Goal: Task Accomplishment & Management: Manage account settings

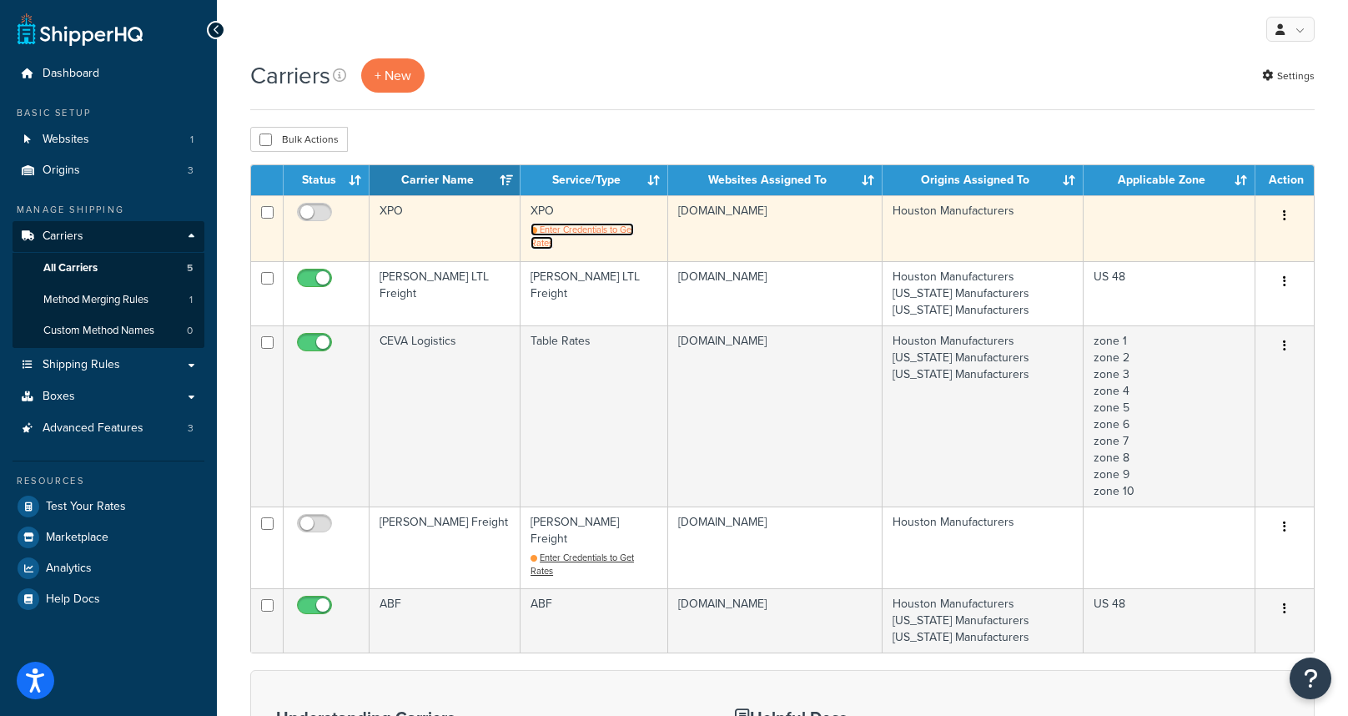
click at [613, 230] on span "Enter Credentials to Get Rates" at bounding box center [582, 236] width 103 height 27
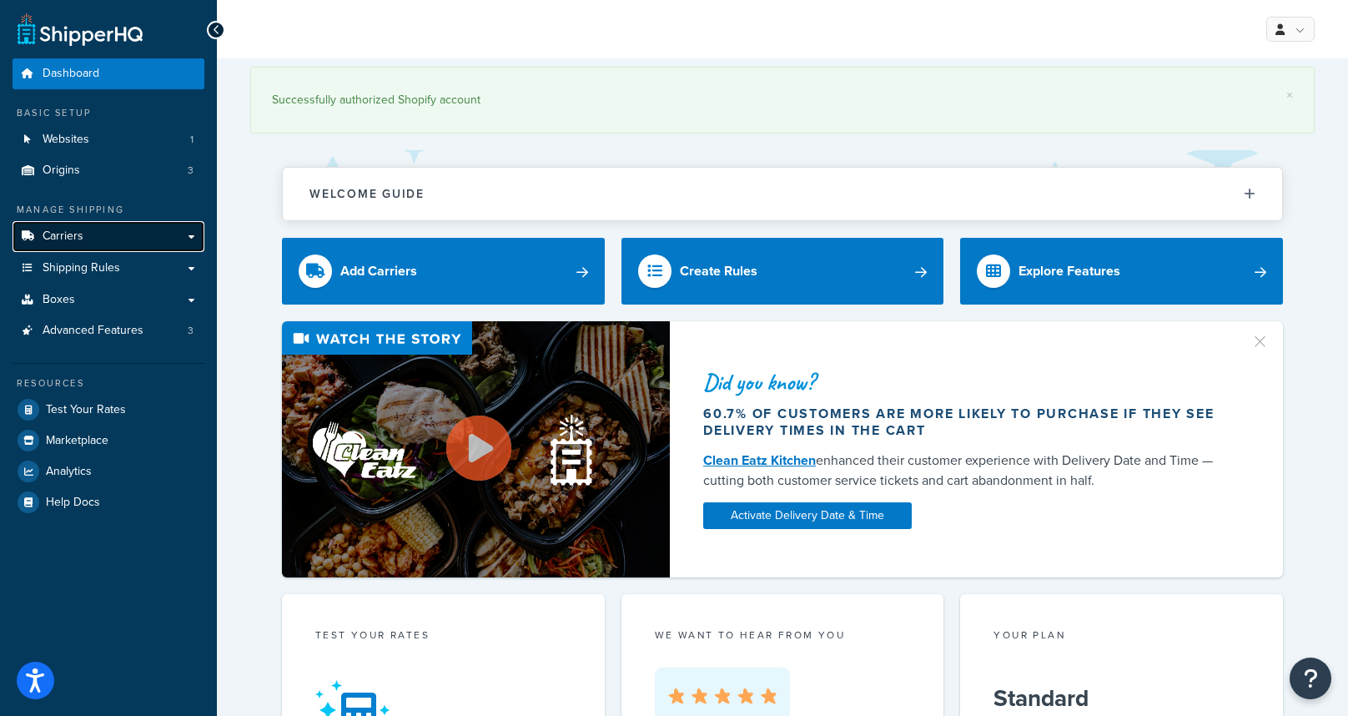
click at [88, 235] on link "Carriers" at bounding box center [109, 236] width 192 height 31
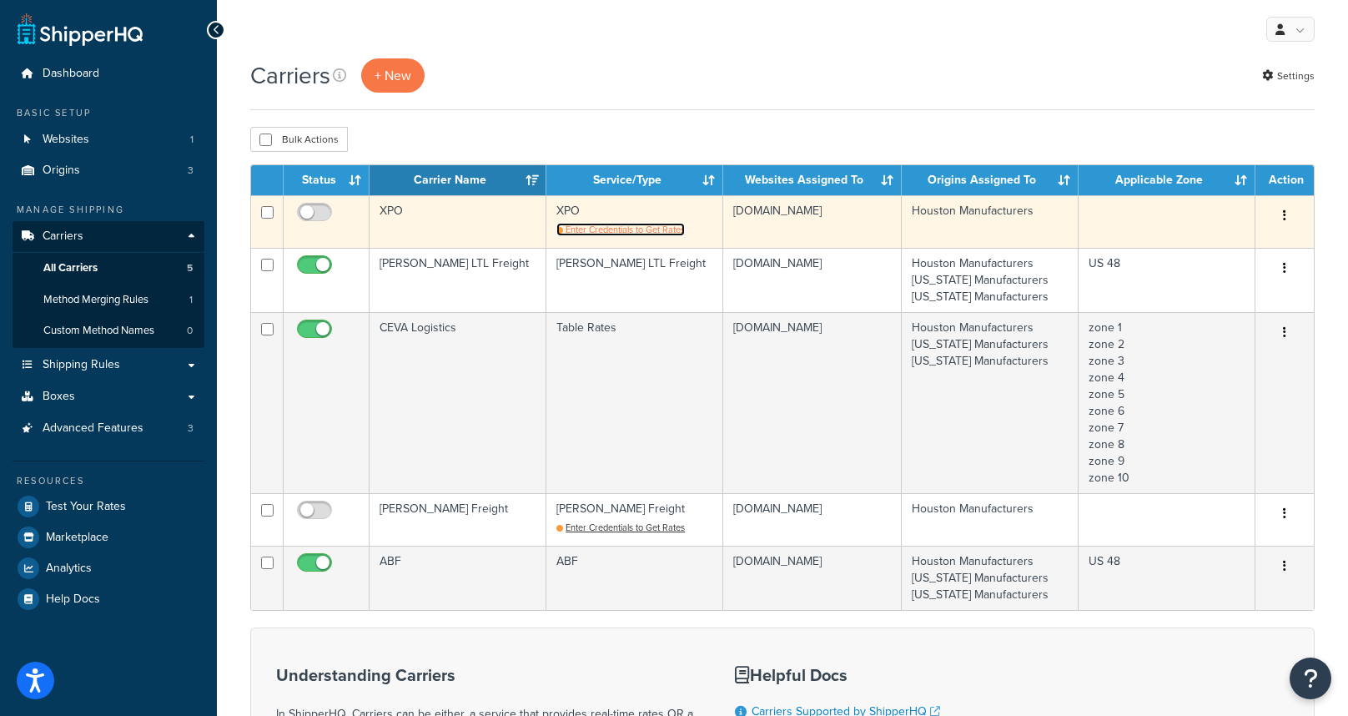
click at [662, 232] on span "Enter Credentials to Get Rates" at bounding box center [625, 229] width 119 height 13
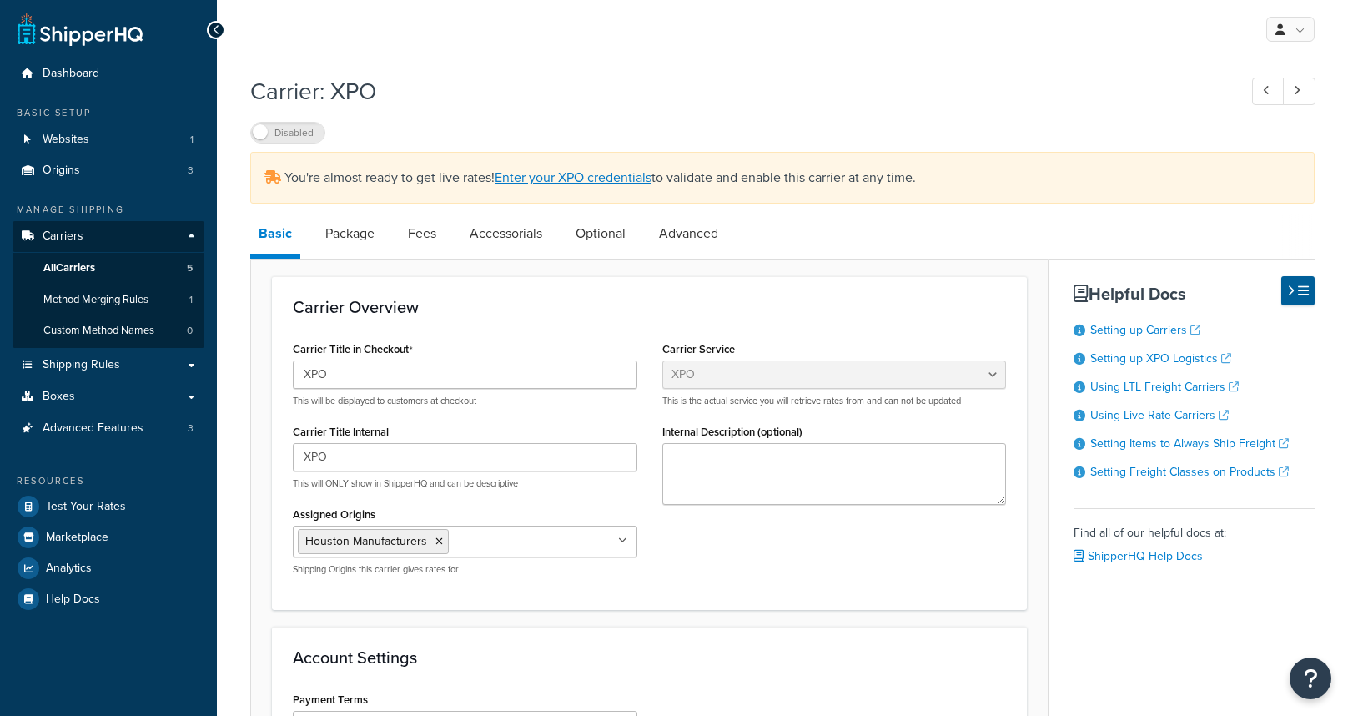
select select "xpoFreight"
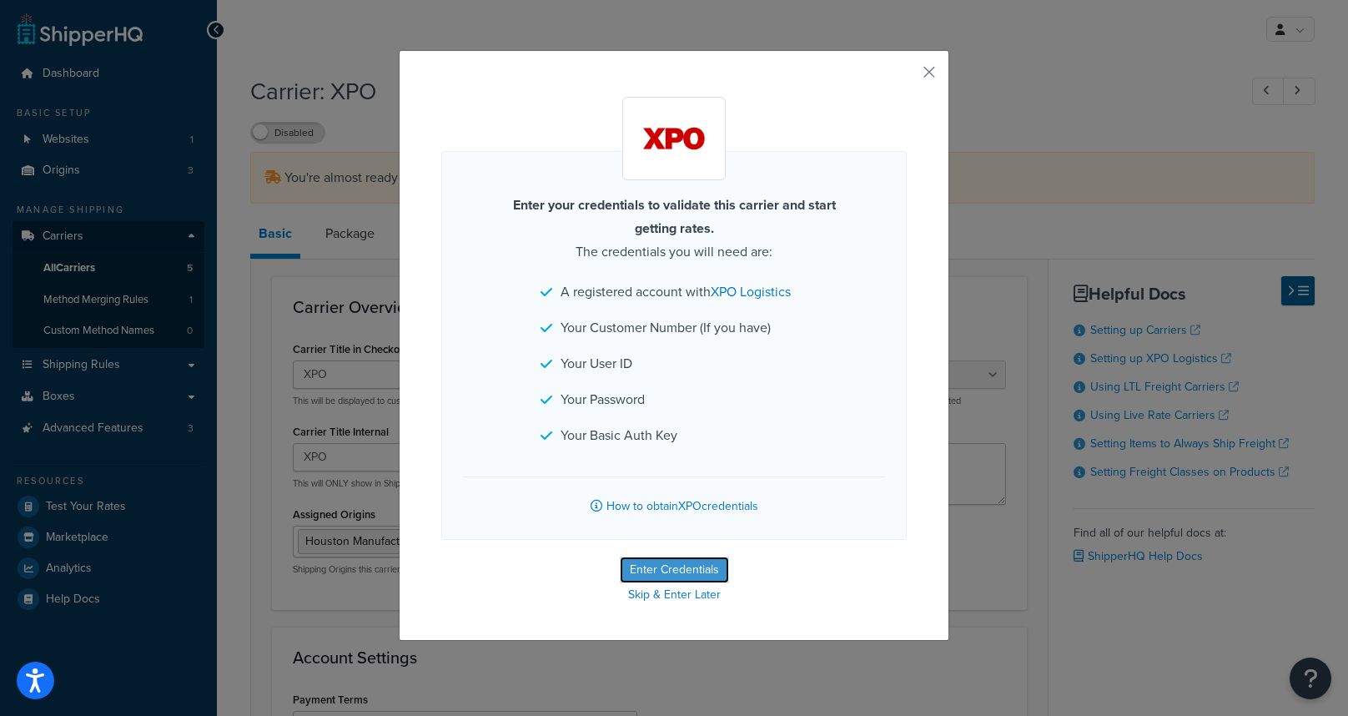
click at [714, 569] on button "Enter Credentials" at bounding box center [674, 569] width 109 height 27
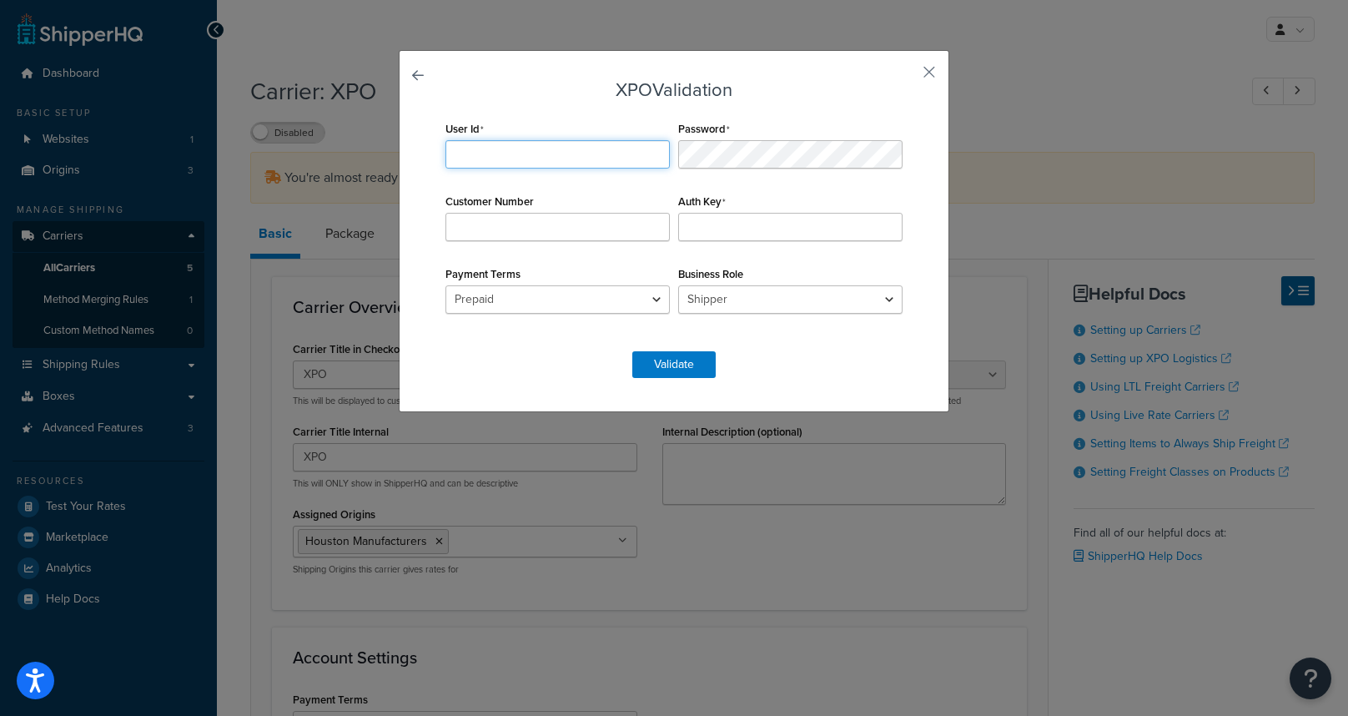
click at [495, 152] on input "User Id" at bounding box center [557, 154] width 224 height 28
click at [832, 237] on input "Auth Key" at bounding box center [790, 227] width 224 height 28
click at [541, 150] on input "User Id" at bounding box center [557, 154] width 224 height 28
click at [907, 76] on button "button" at bounding box center [905, 78] width 4 height 4
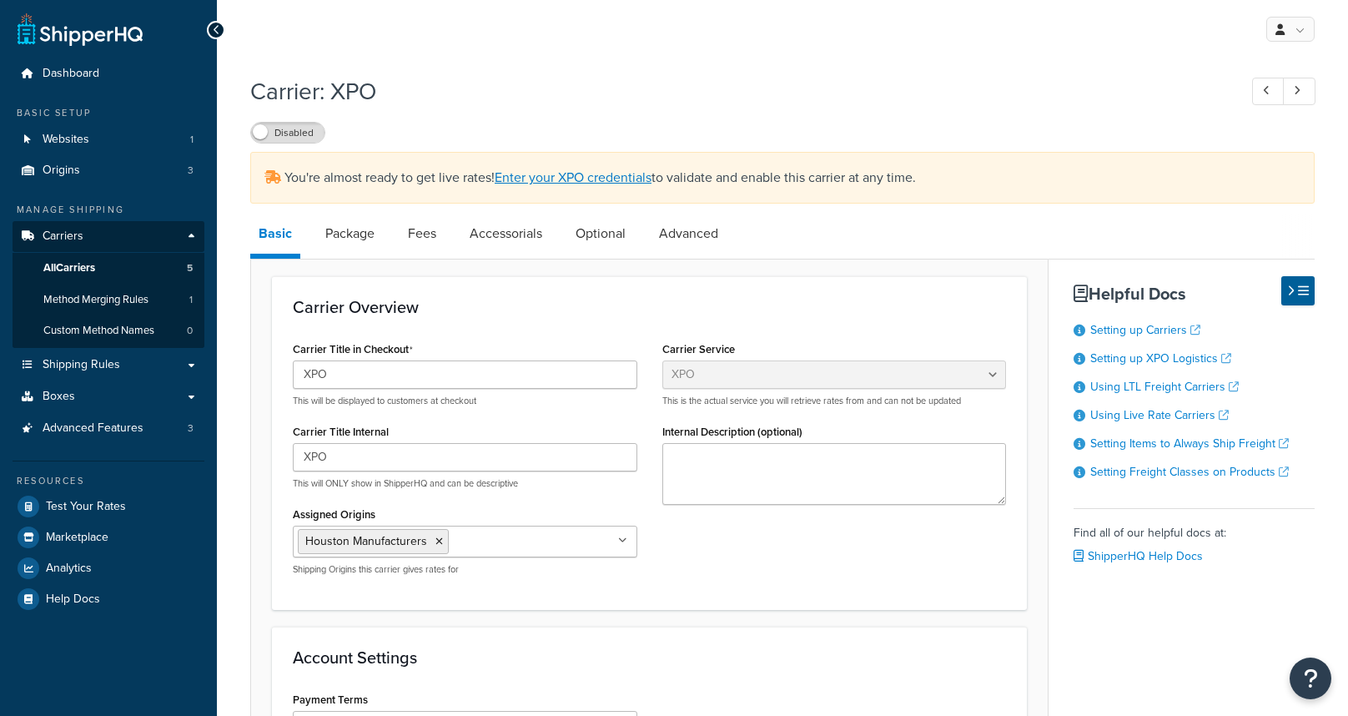
select select "xpoFreight"
click at [215, 31] on icon at bounding box center [217, 30] width 8 height 12
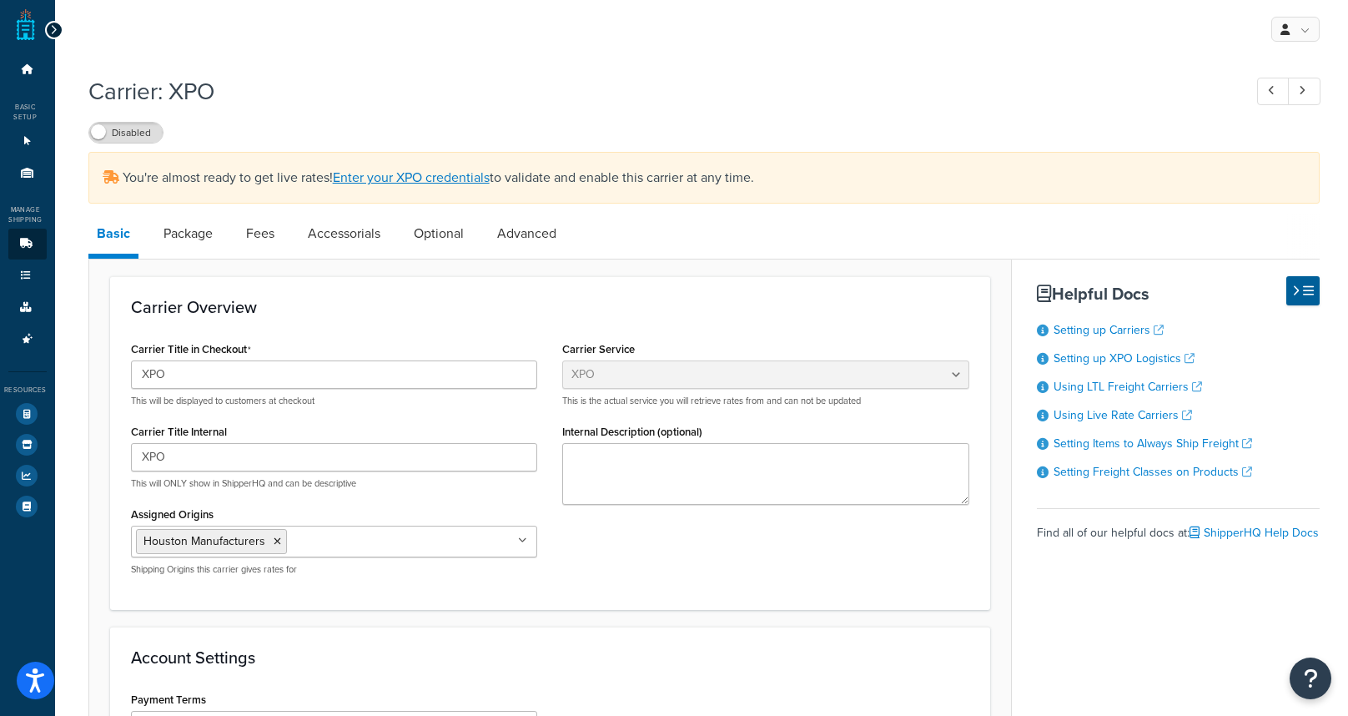
click at [58, 33] on div at bounding box center [54, 30] width 18 height 18
click at [57, 28] on div at bounding box center [54, 30] width 18 height 18
click at [51, 28] on icon at bounding box center [54, 30] width 8 height 12
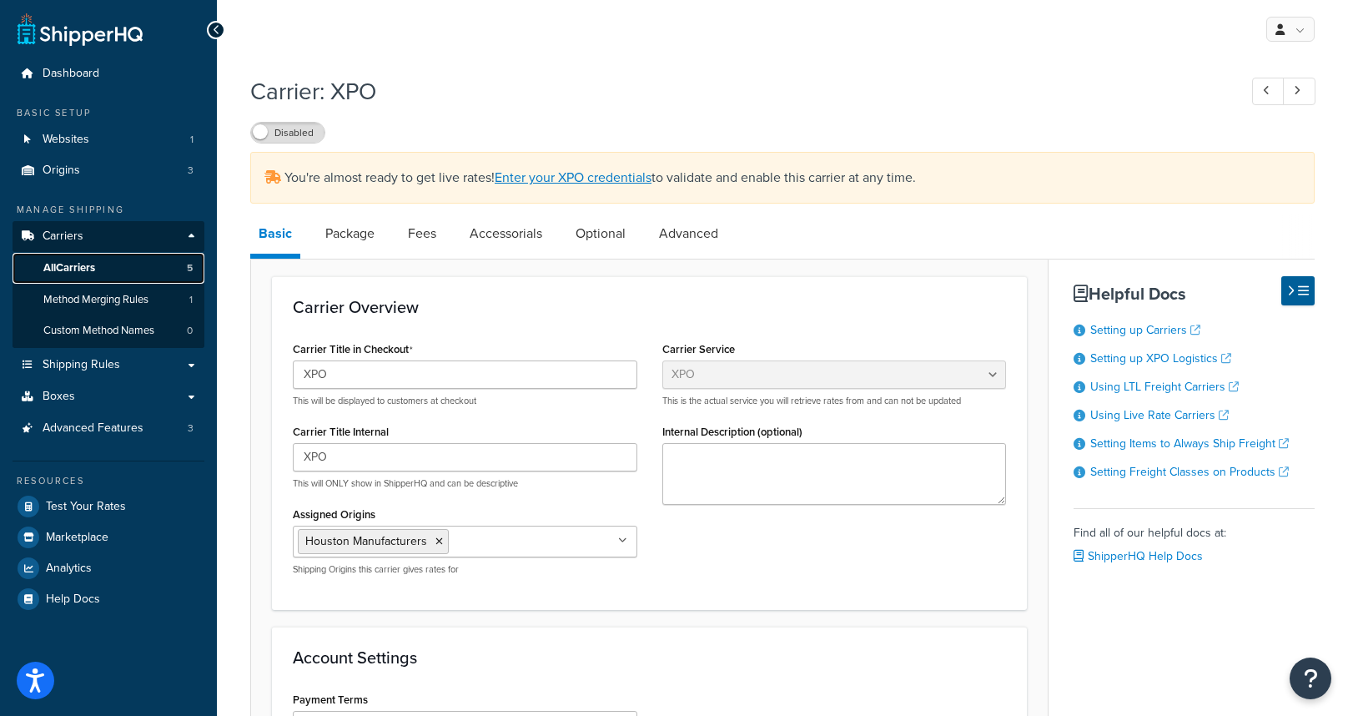
click at [81, 267] on span "All Carriers" at bounding box center [69, 268] width 52 height 14
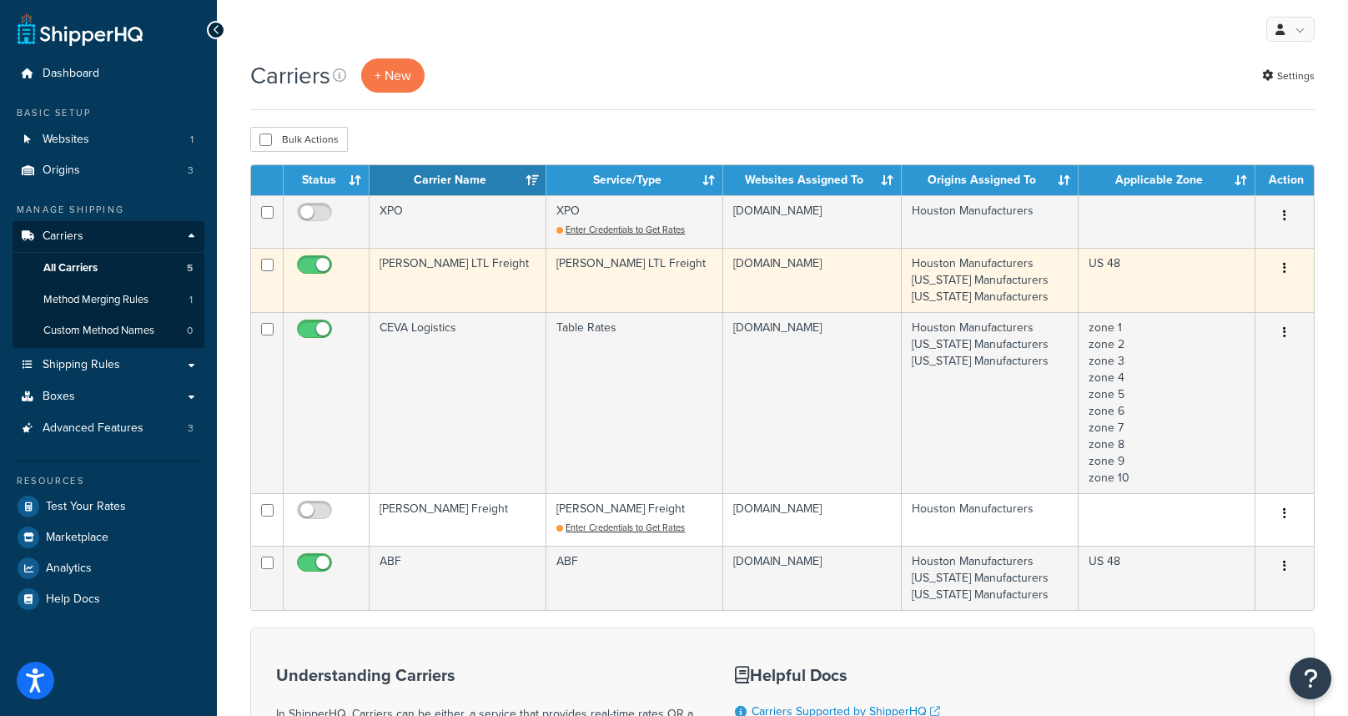
click at [447, 283] on td "[PERSON_NAME] LTL Freight" at bounding box center [458, 280] width 177 height 64
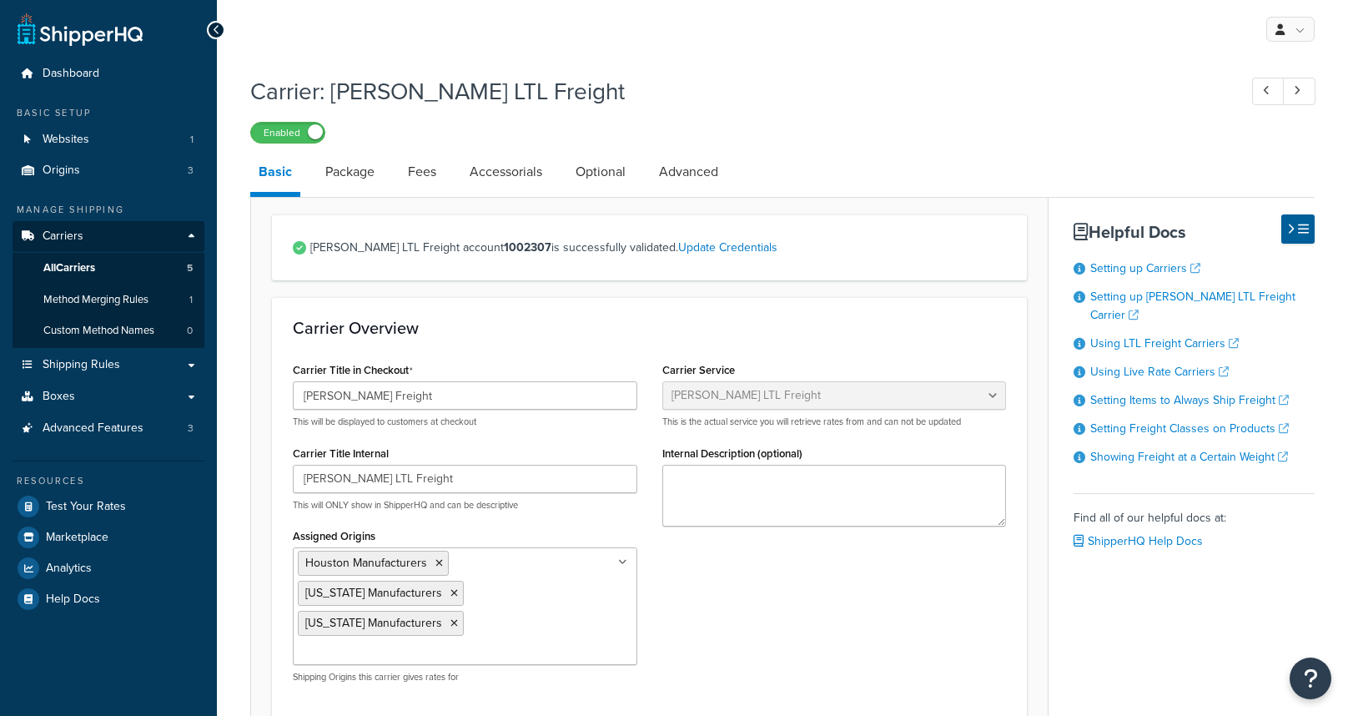
select select "saiaFreight"
